Goal: Task Accomplishment & Management: Manage account settings

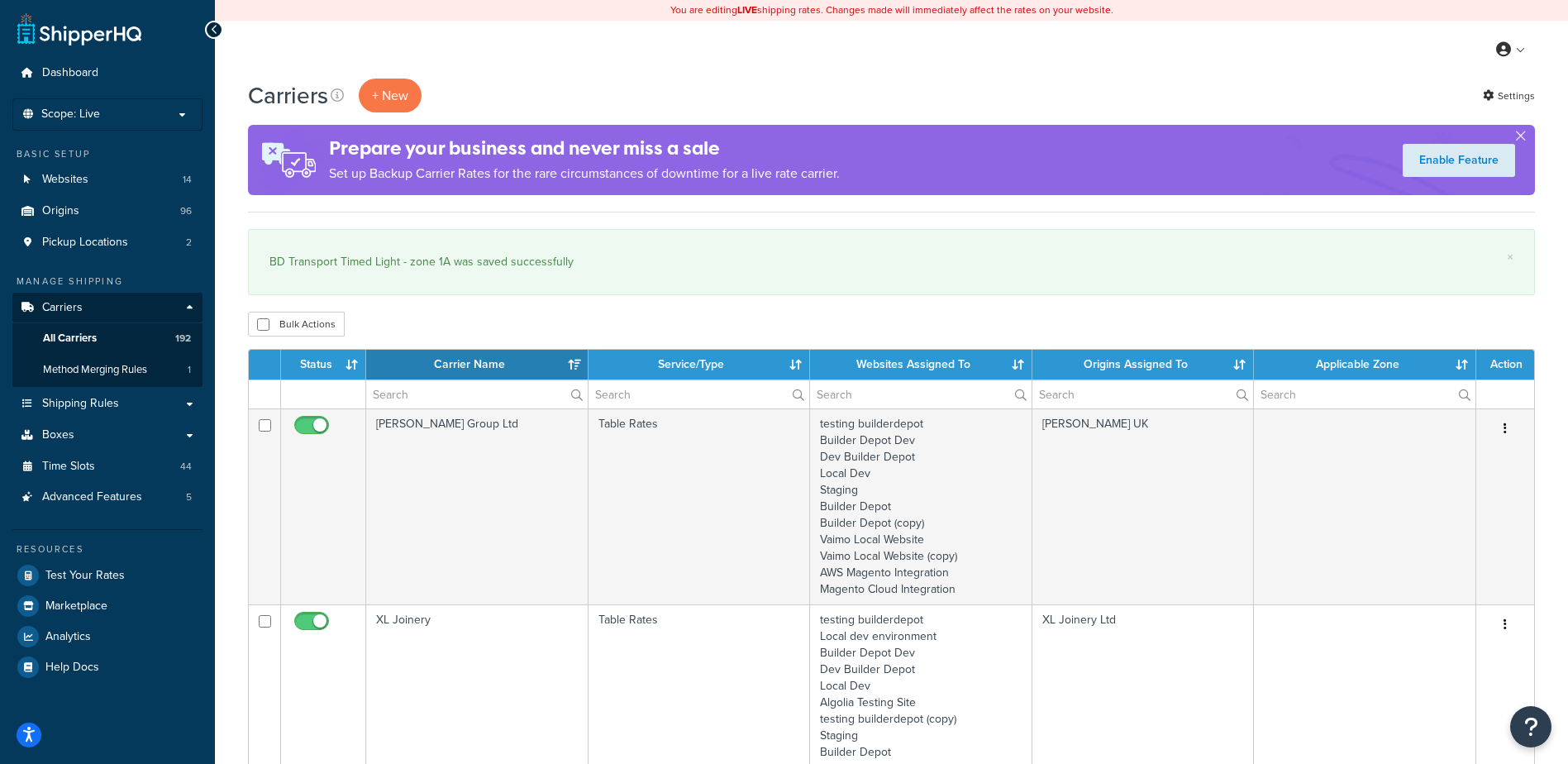
select select "15"
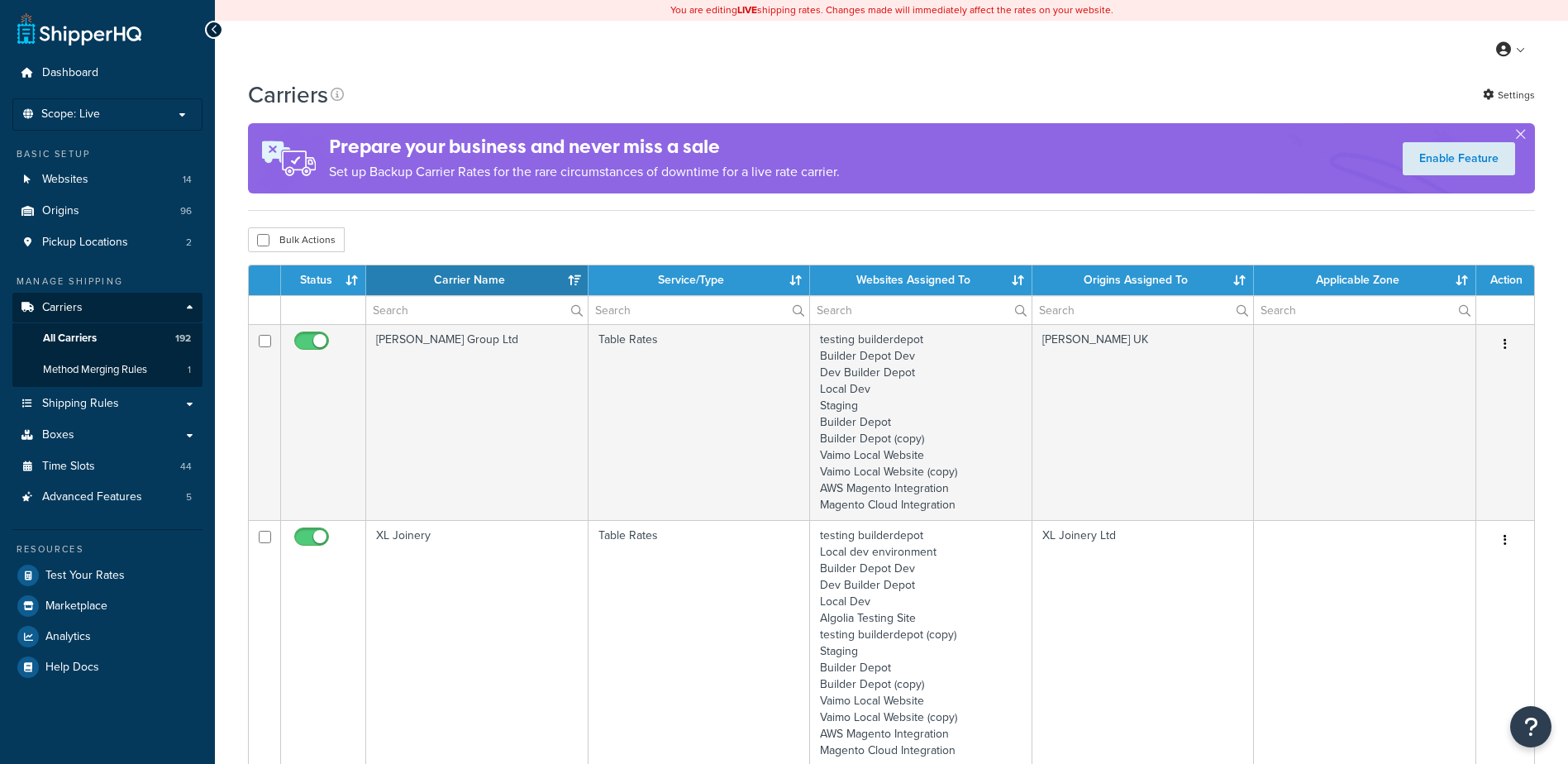
select select "15"
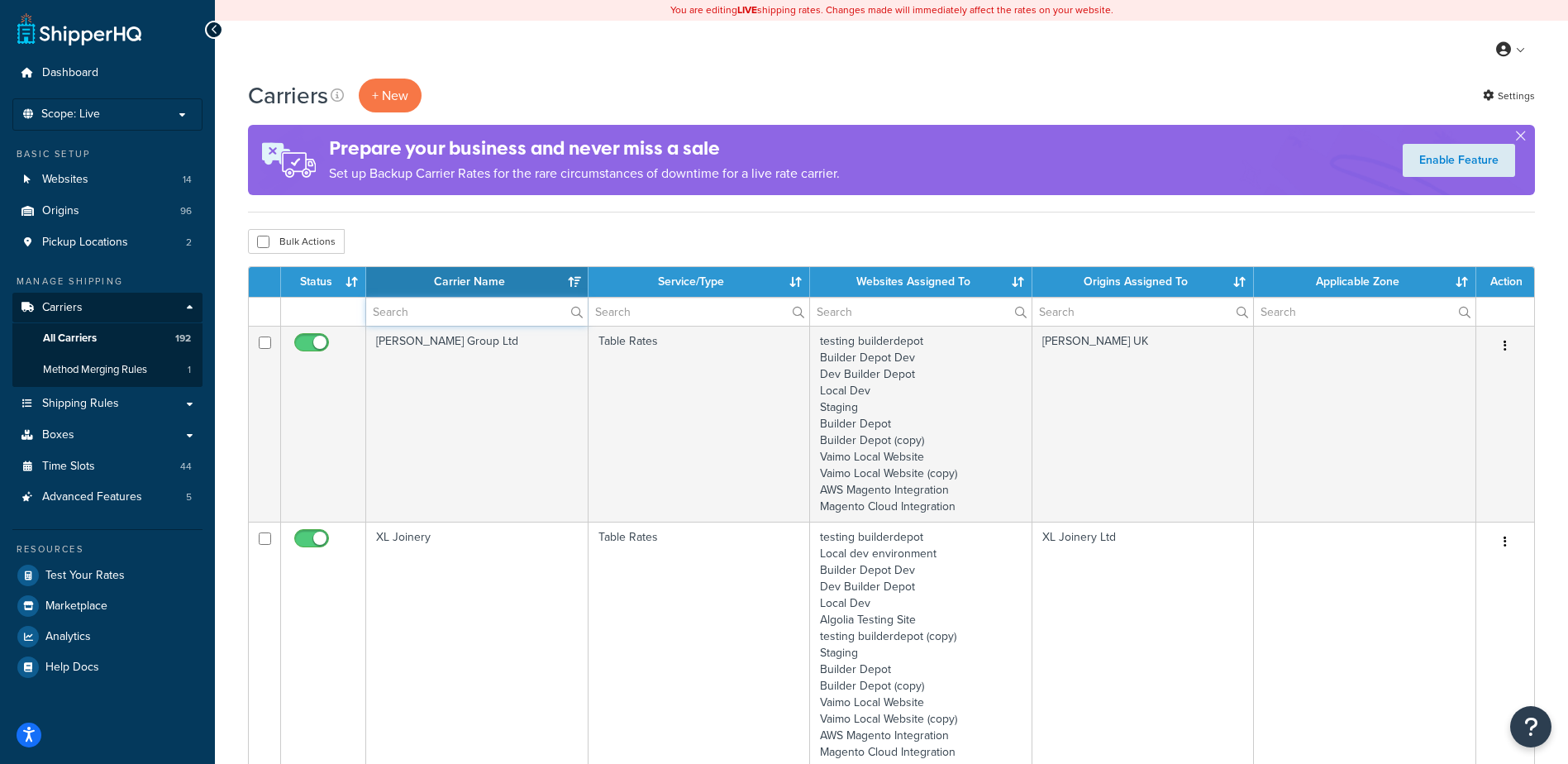
click at [400, 316] on input "text" at bounding box center [477, 311] width 222 height 28
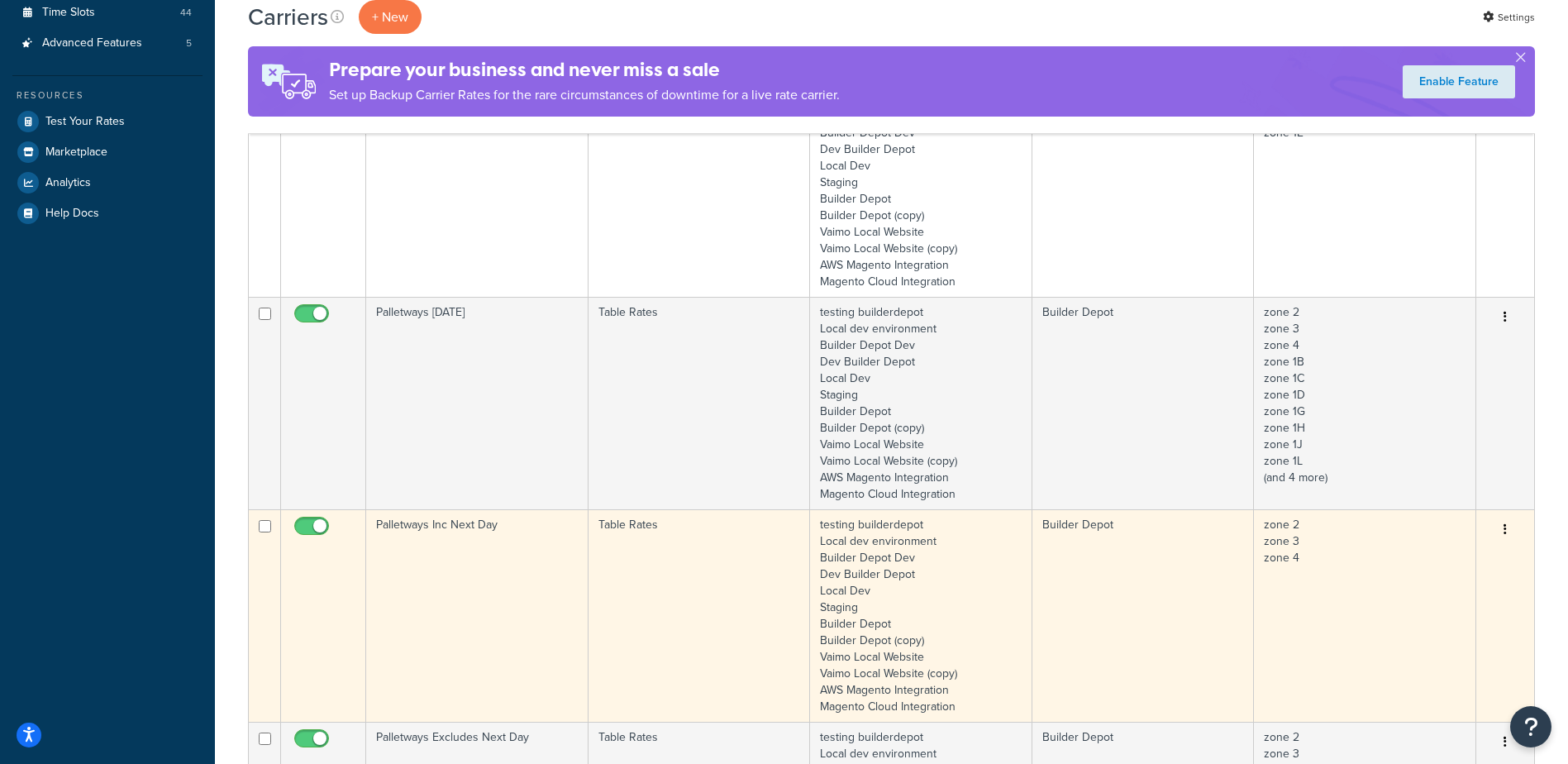
scroll to position [579, 0]
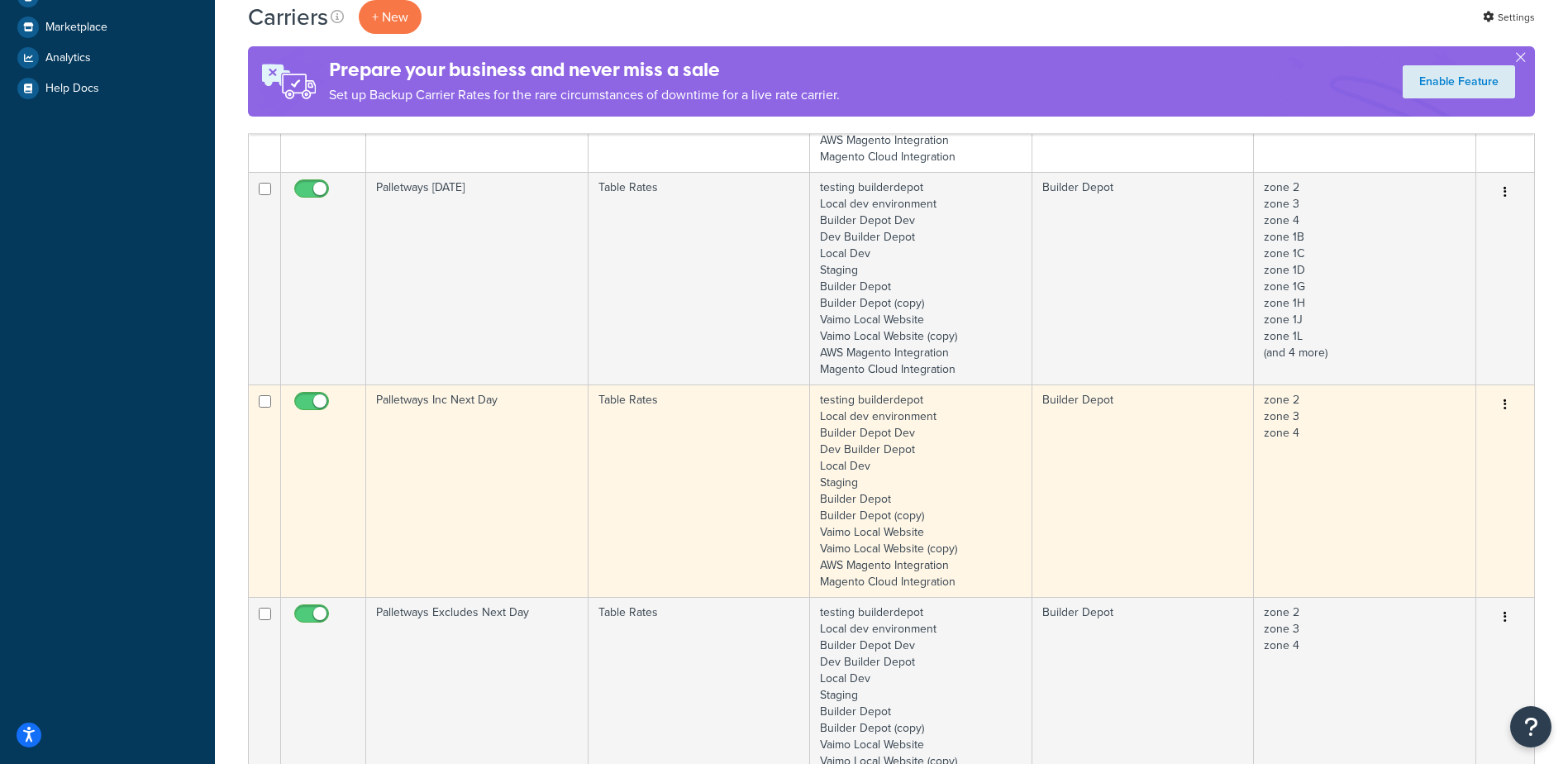
type input "PALLETWAYS"
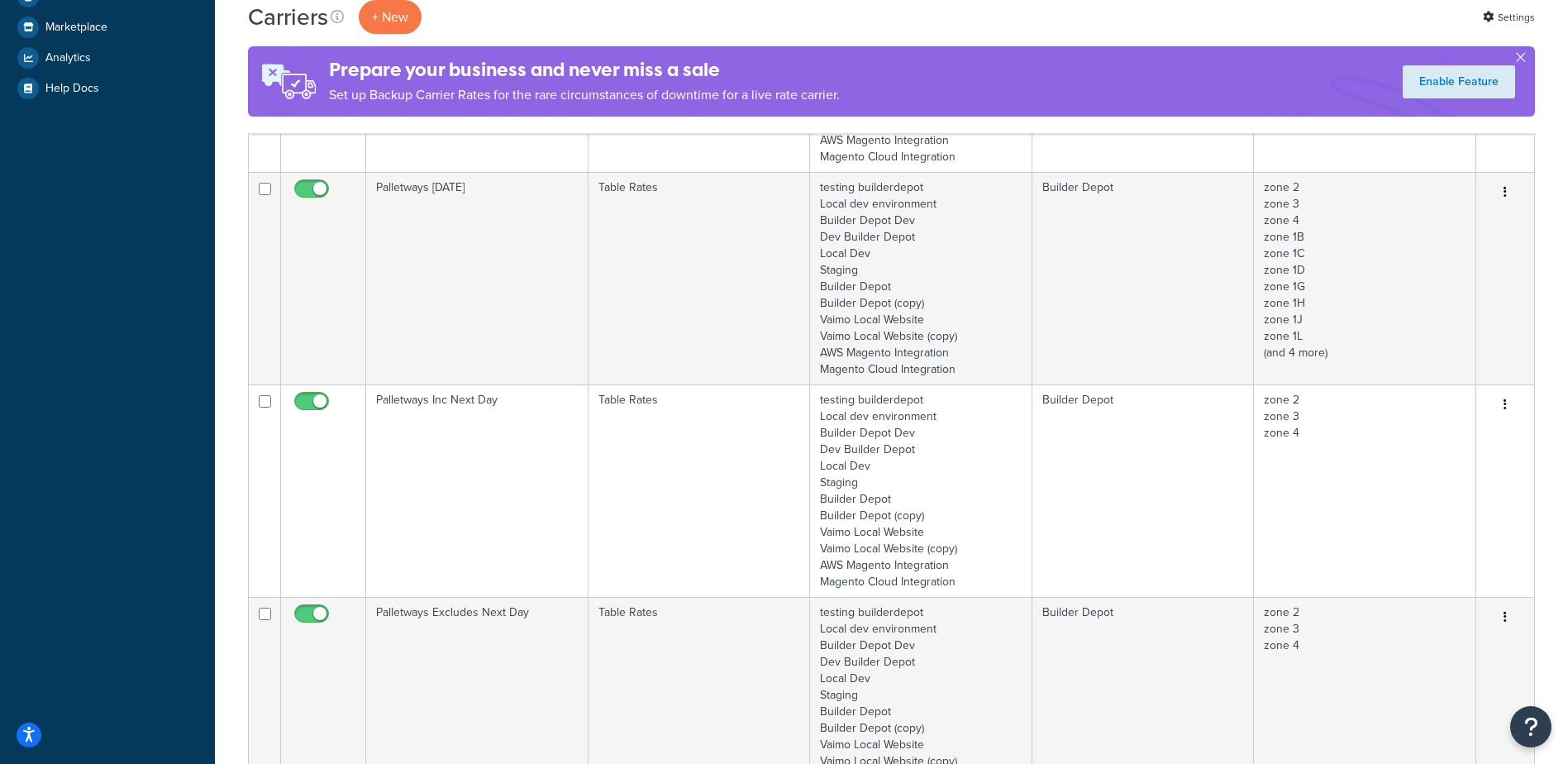
click at [477, 438] on td "Palletways Inc Next Day" at bounding box center [478, 491] width 223 height 212
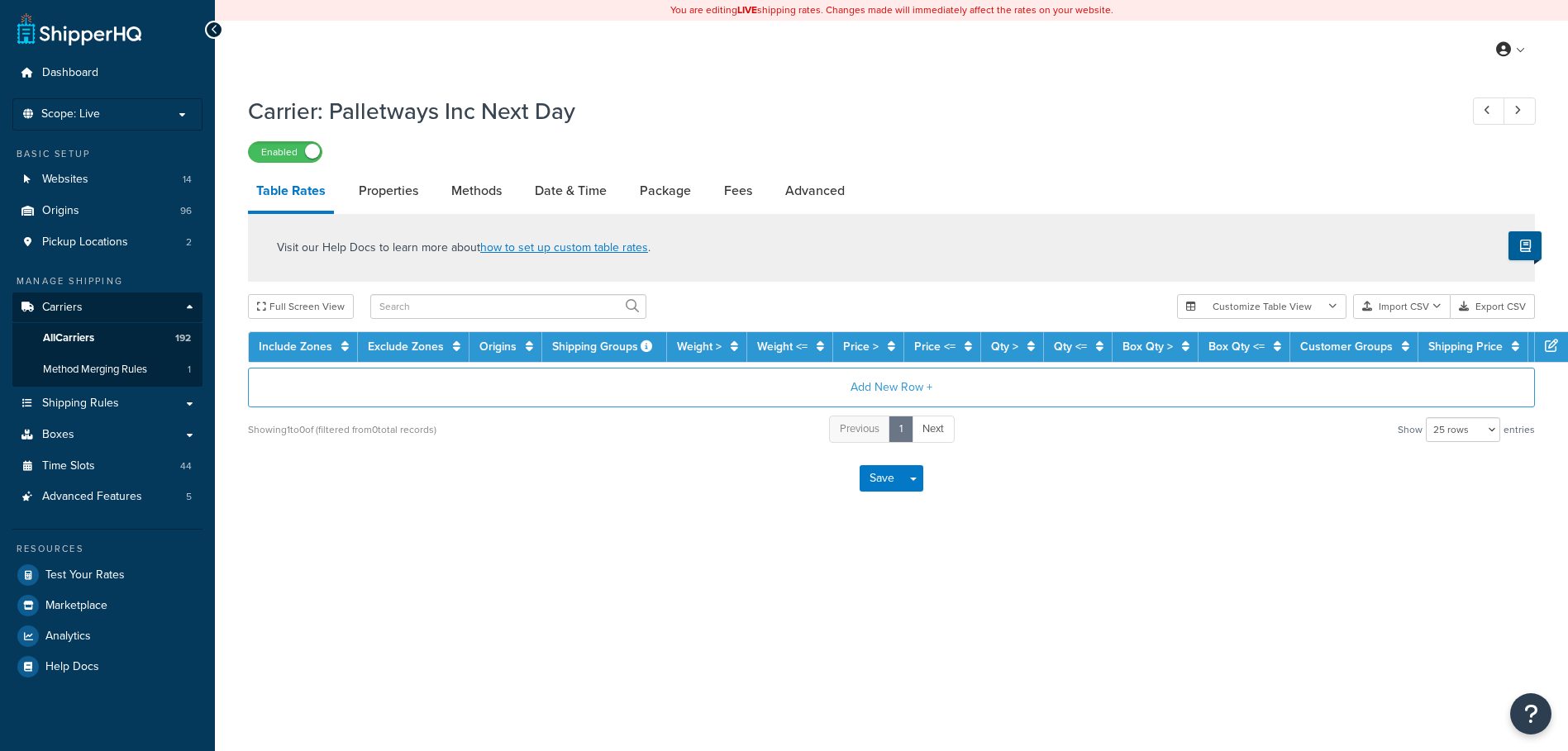
select select "25"
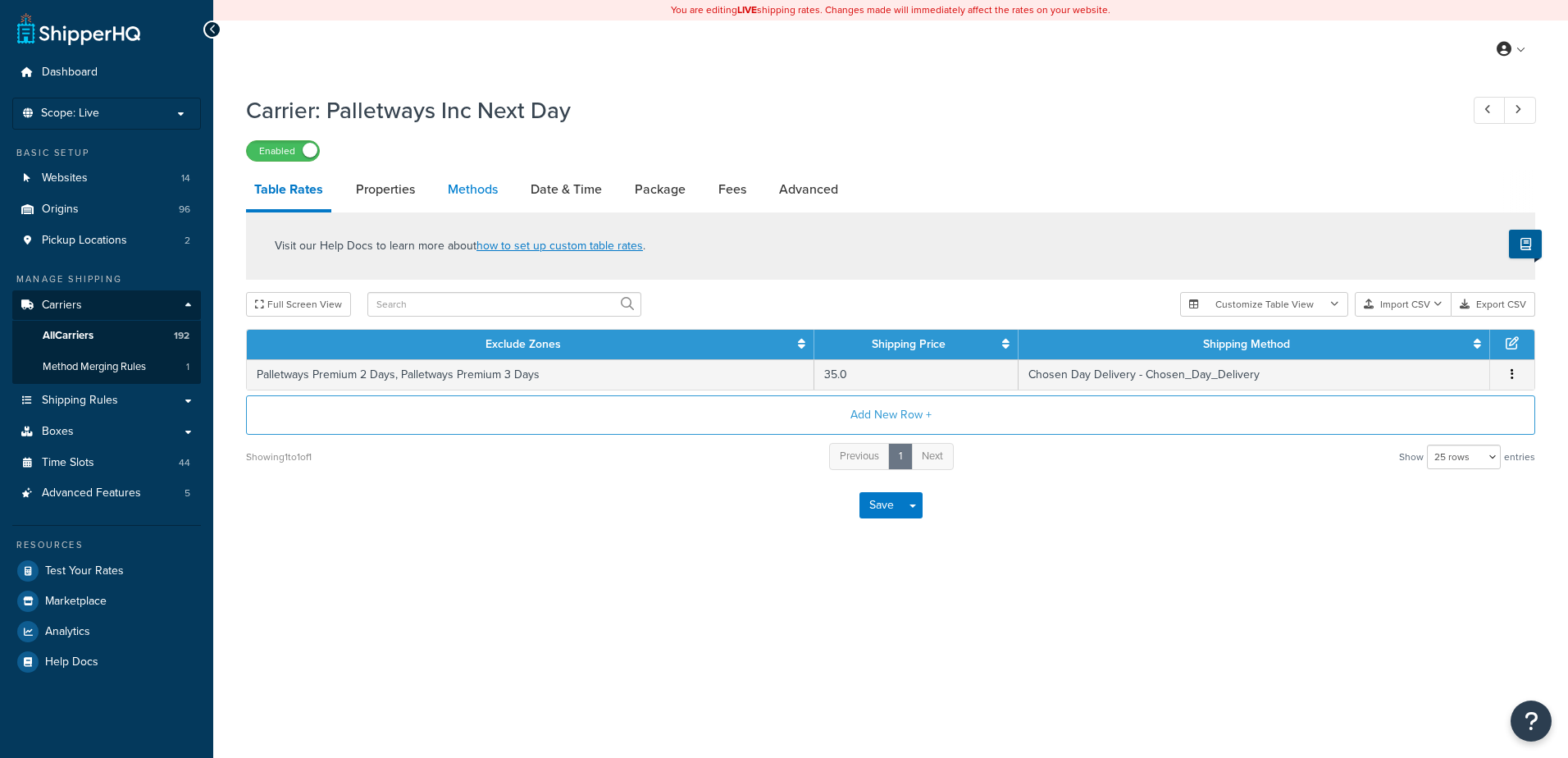
drag, startPoint x: 0, startPoint y: 0, endPoint x: 467, endPoint y: 185, distance: 502.3
click at [467, 185] on link "Methods" at bounding box center [473, 190] width 66 height 39
select select "25"
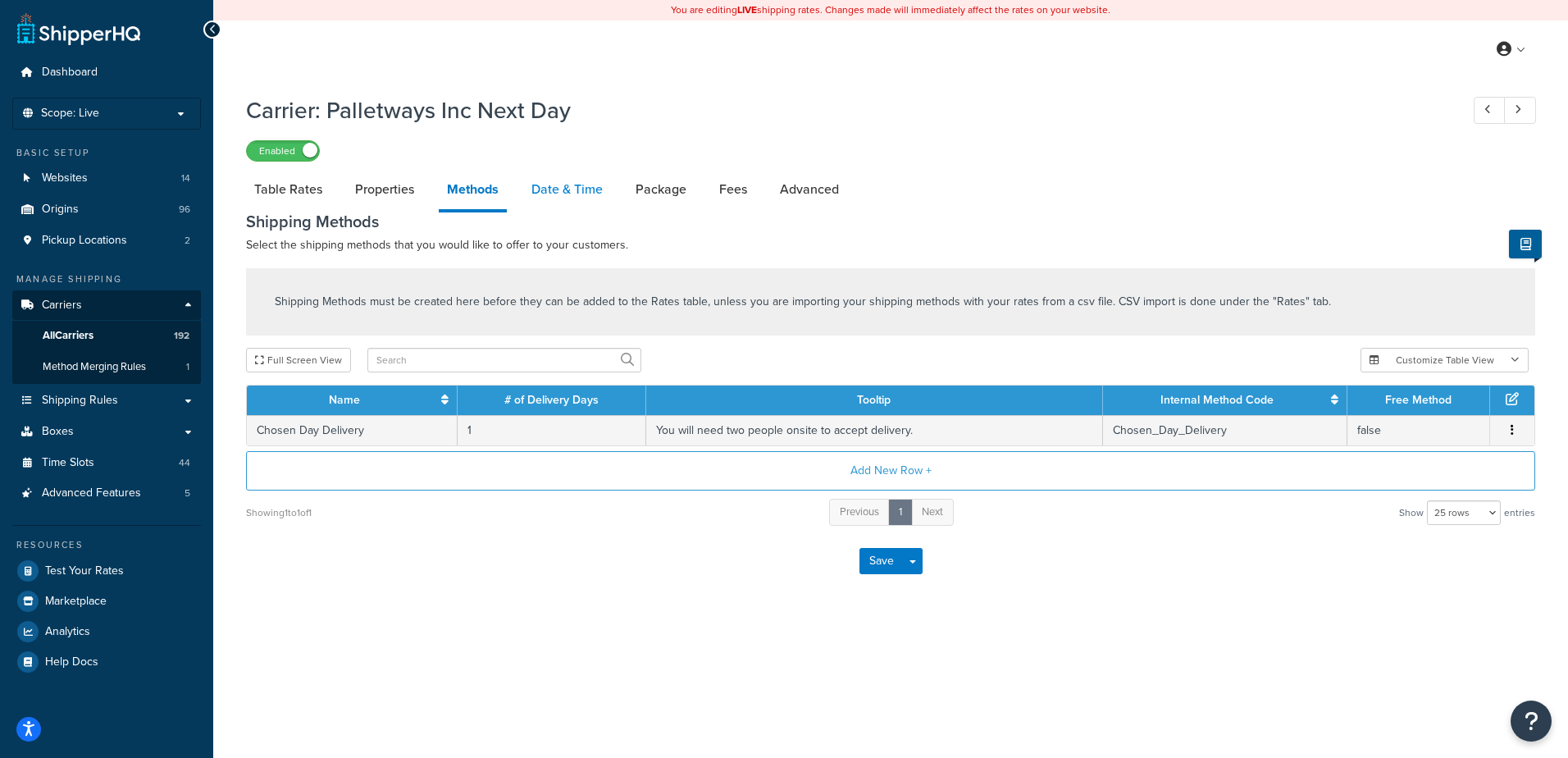
click at [562, 182] on link "Date & Time" at bounding box center [567, 190] width 88 height 39
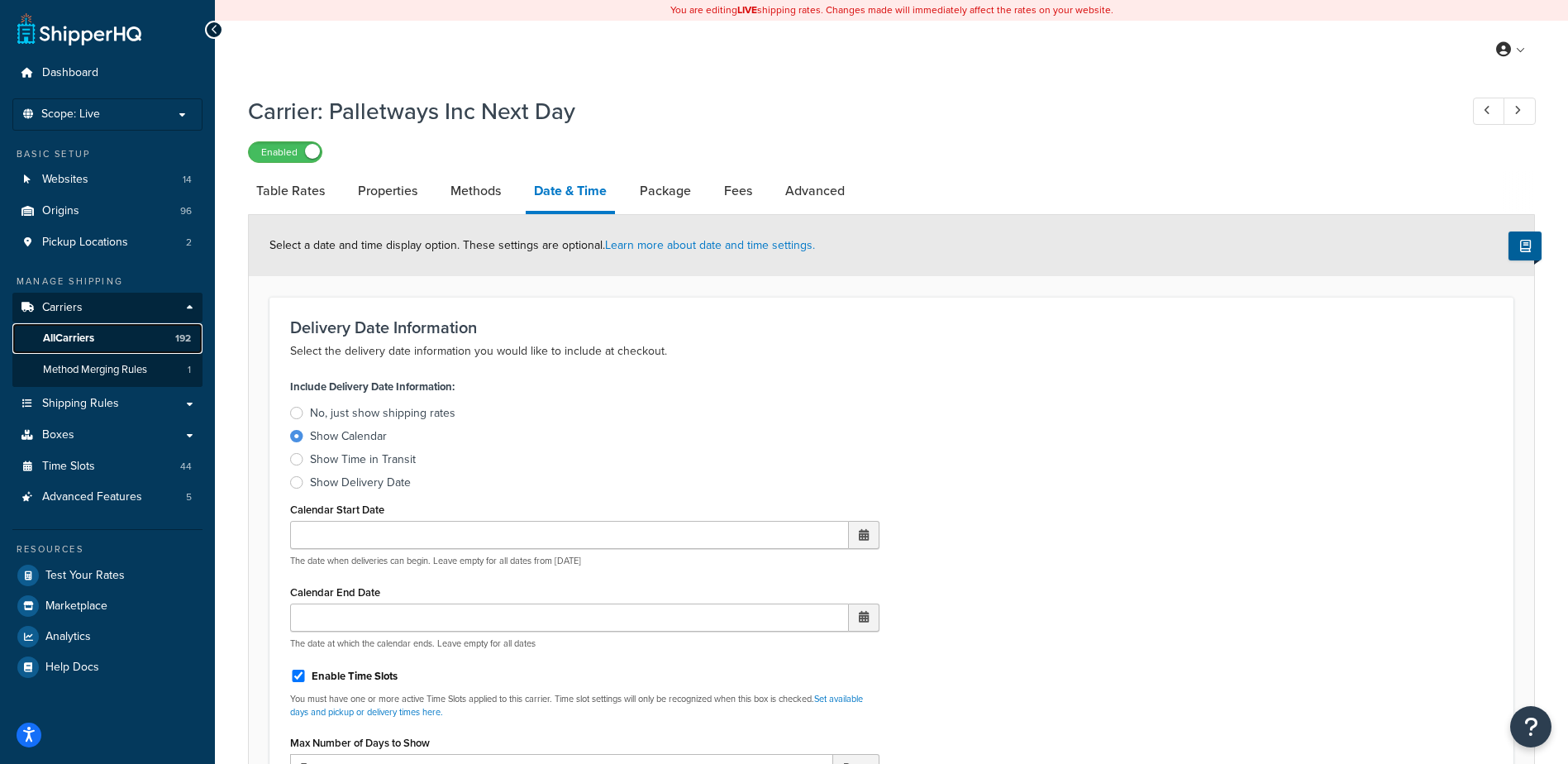
click at [80, 333] on span "All Carriers" at bounding box center [69, 338] width 51 height 14
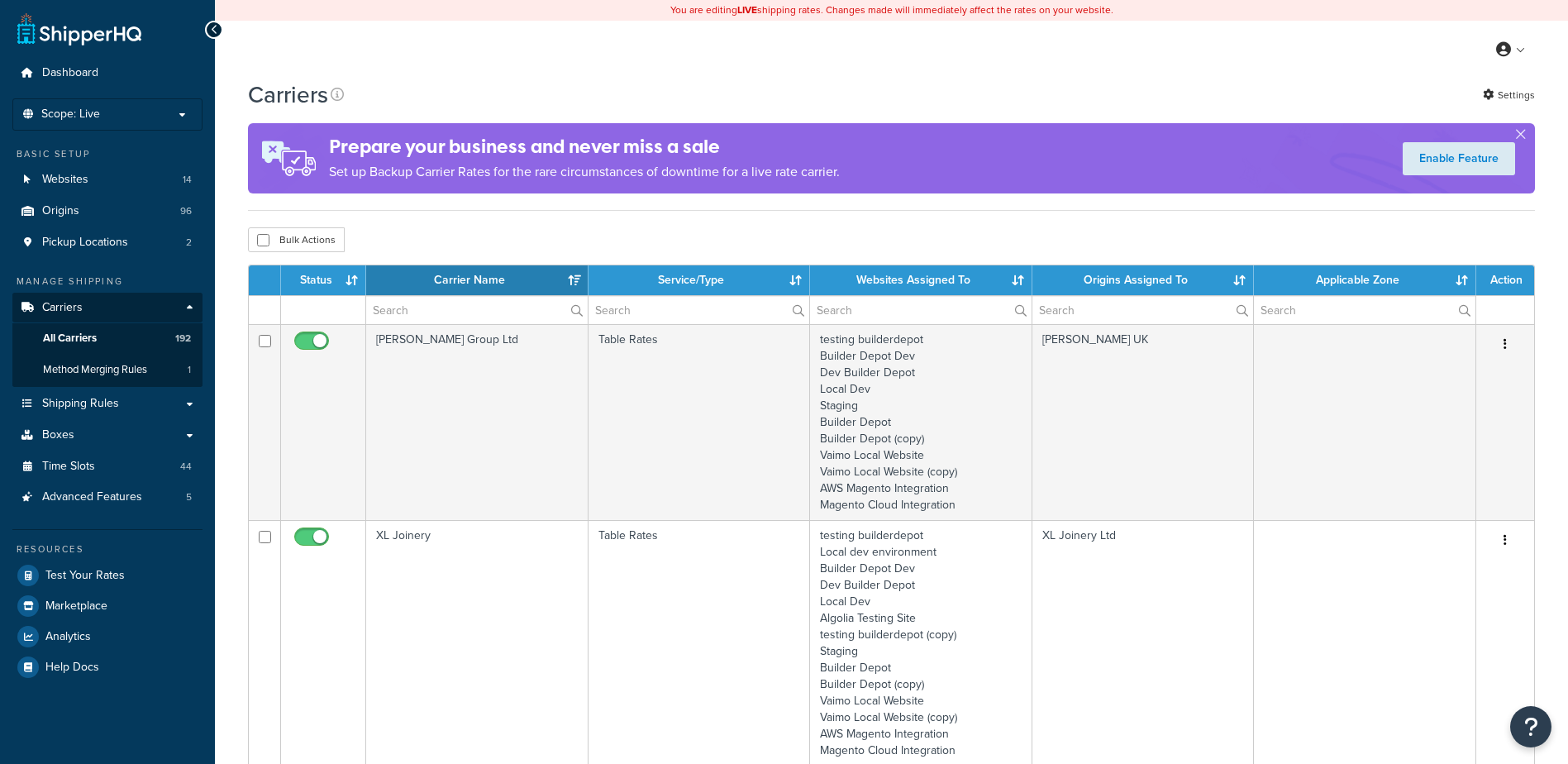
select select "15"
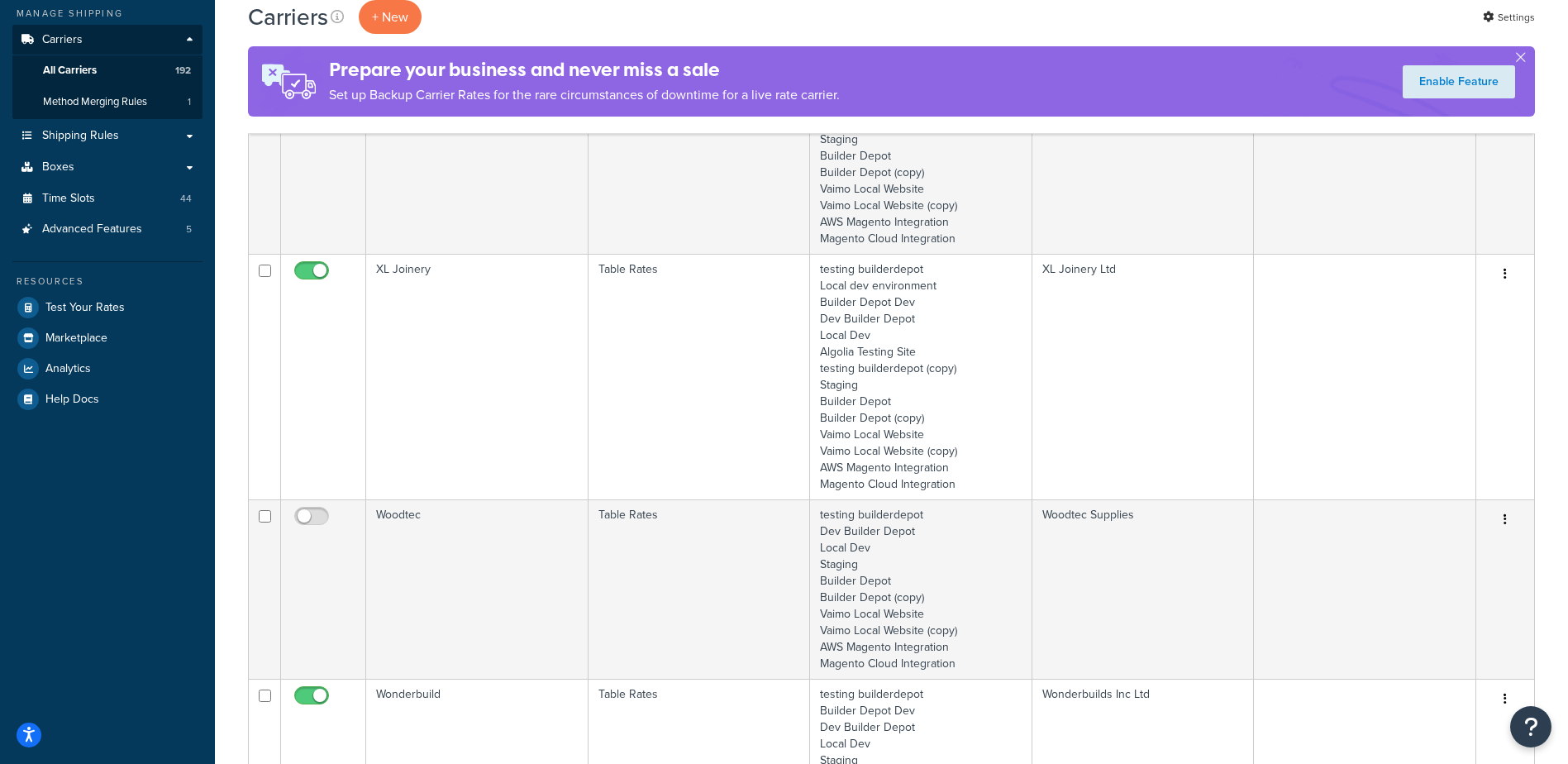
scroll to position [414, 0]
